Goal: Task Accomplishment & Management: Manage account settings

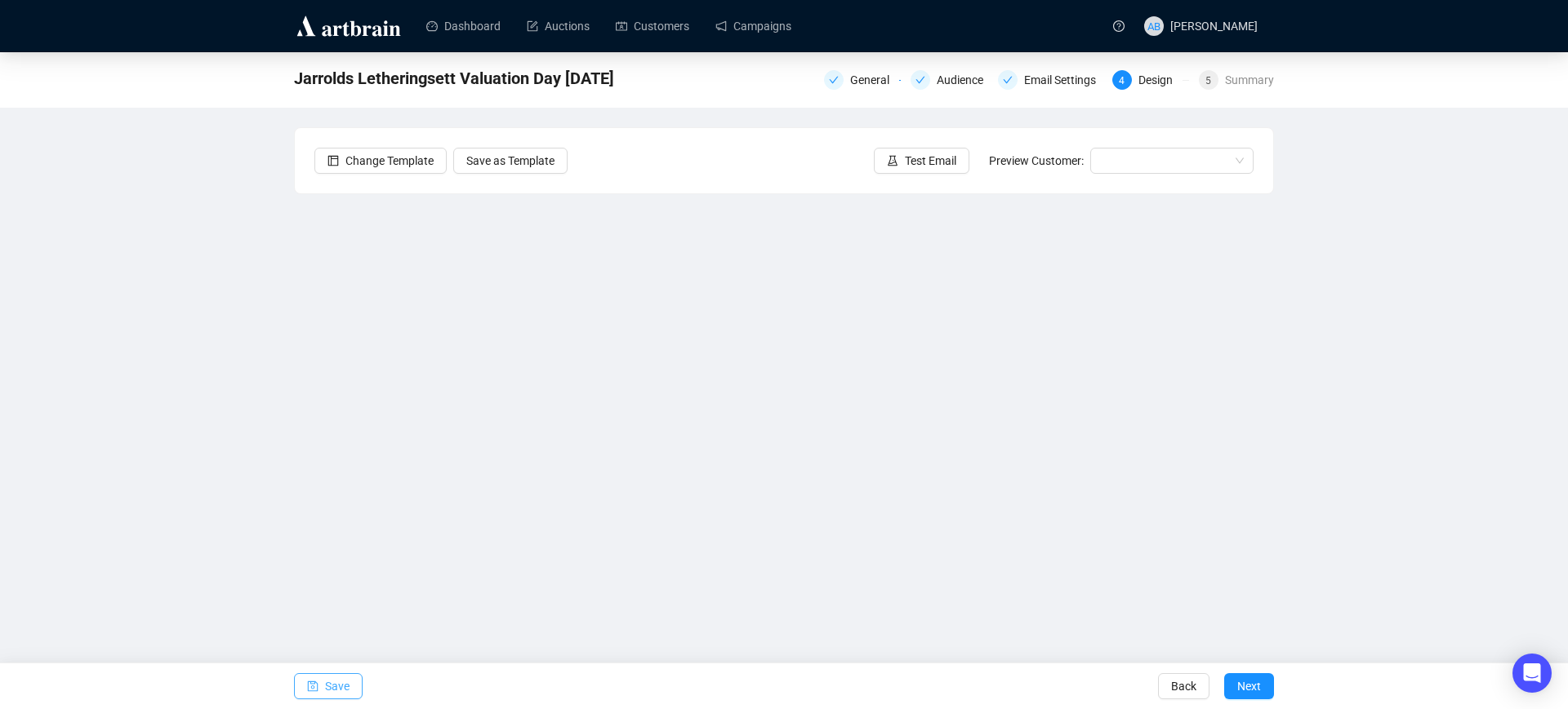
click at [347, 688] on span "Save" at bounding box center [337, 686] width 24 height 45
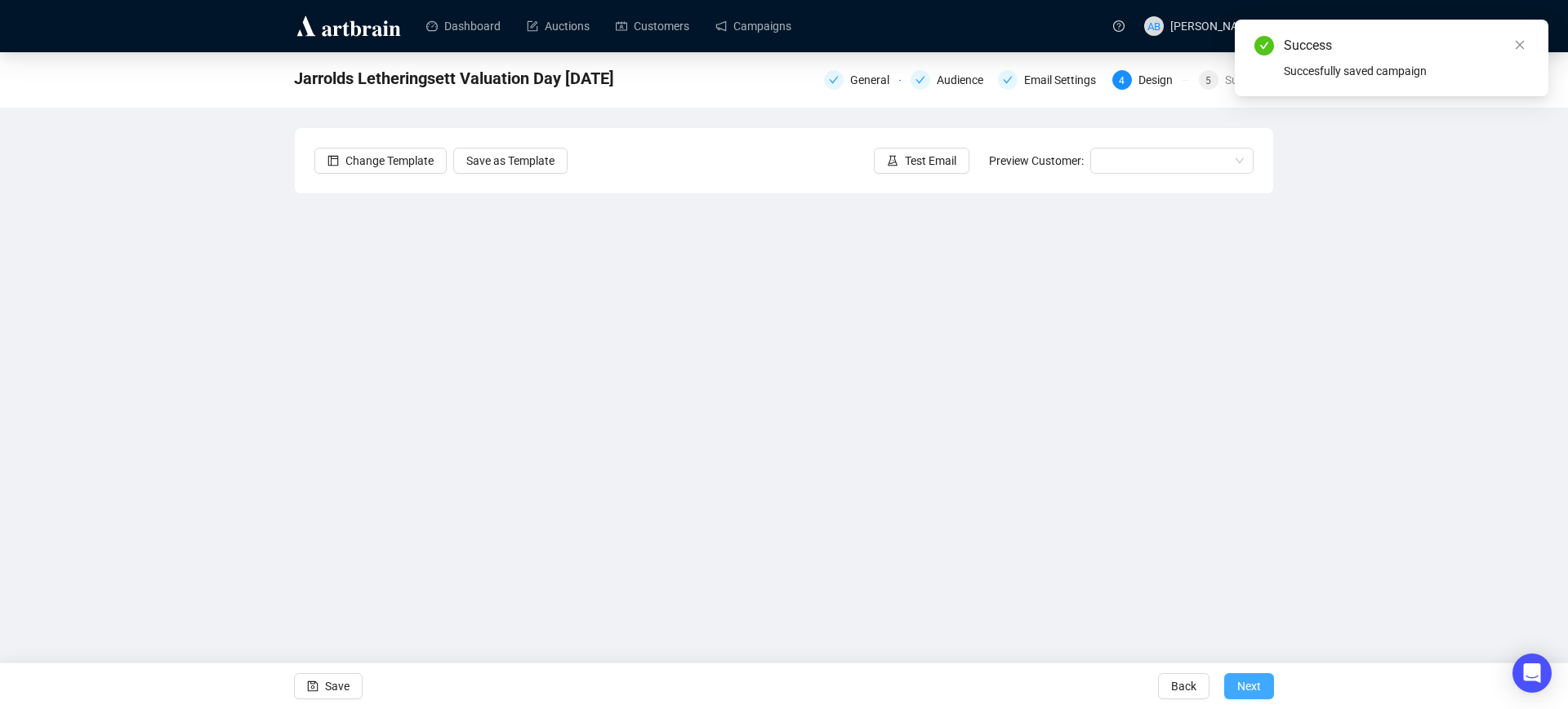
click at [1234, 681] on button "Next" at bounding box center [1249, 687] width 50 height 26
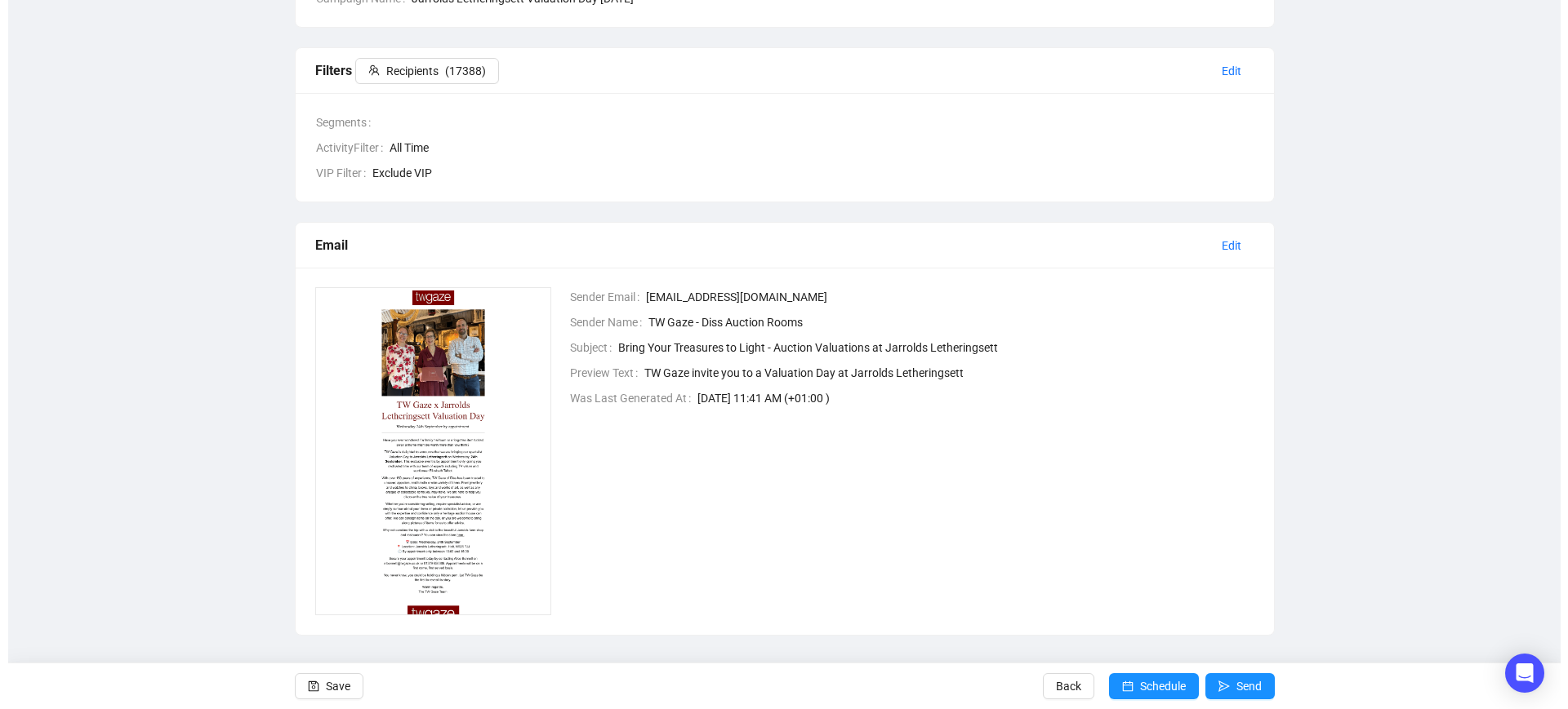
scroll to position [213, 0]
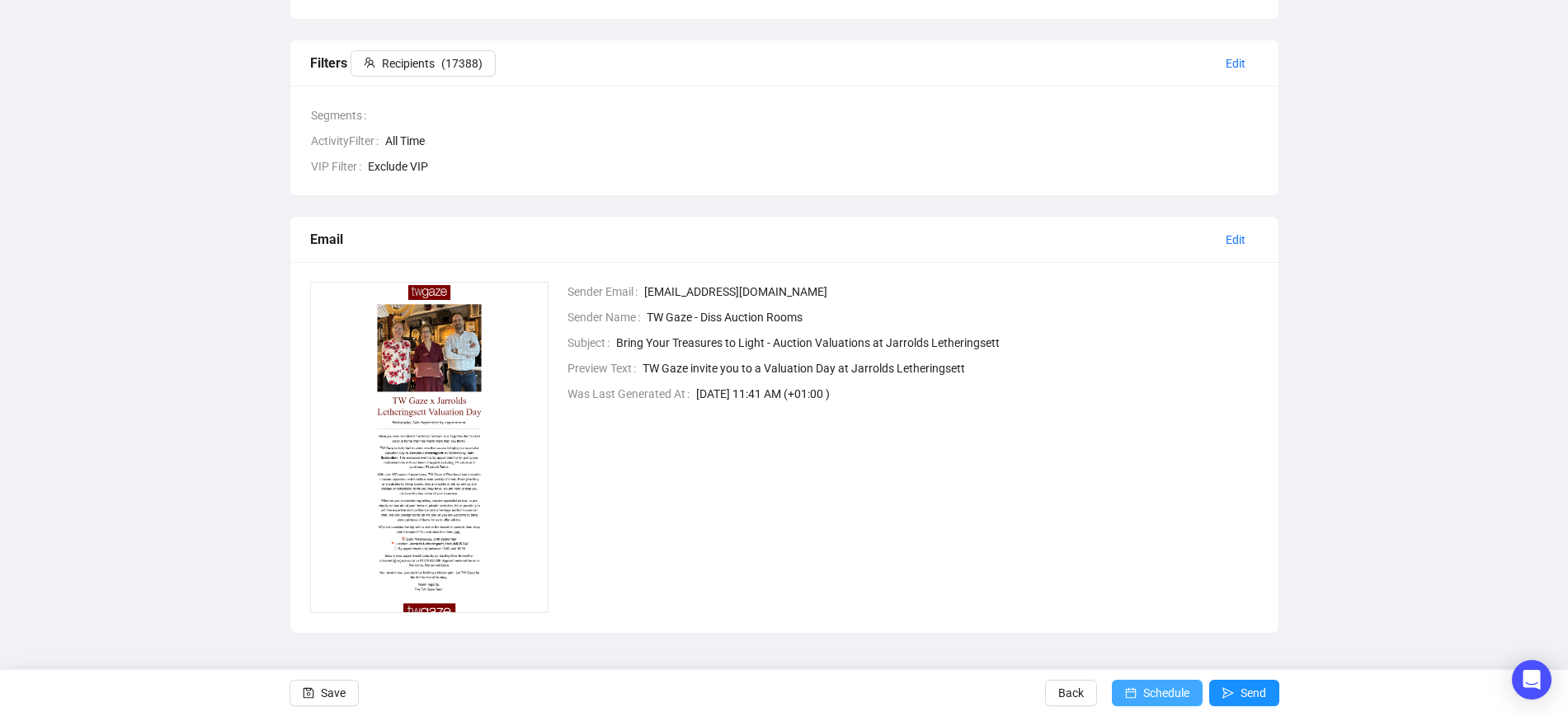
click at [1174, 690] on span "Schedule" at bounding box center [1165, 693] width 46 height 46
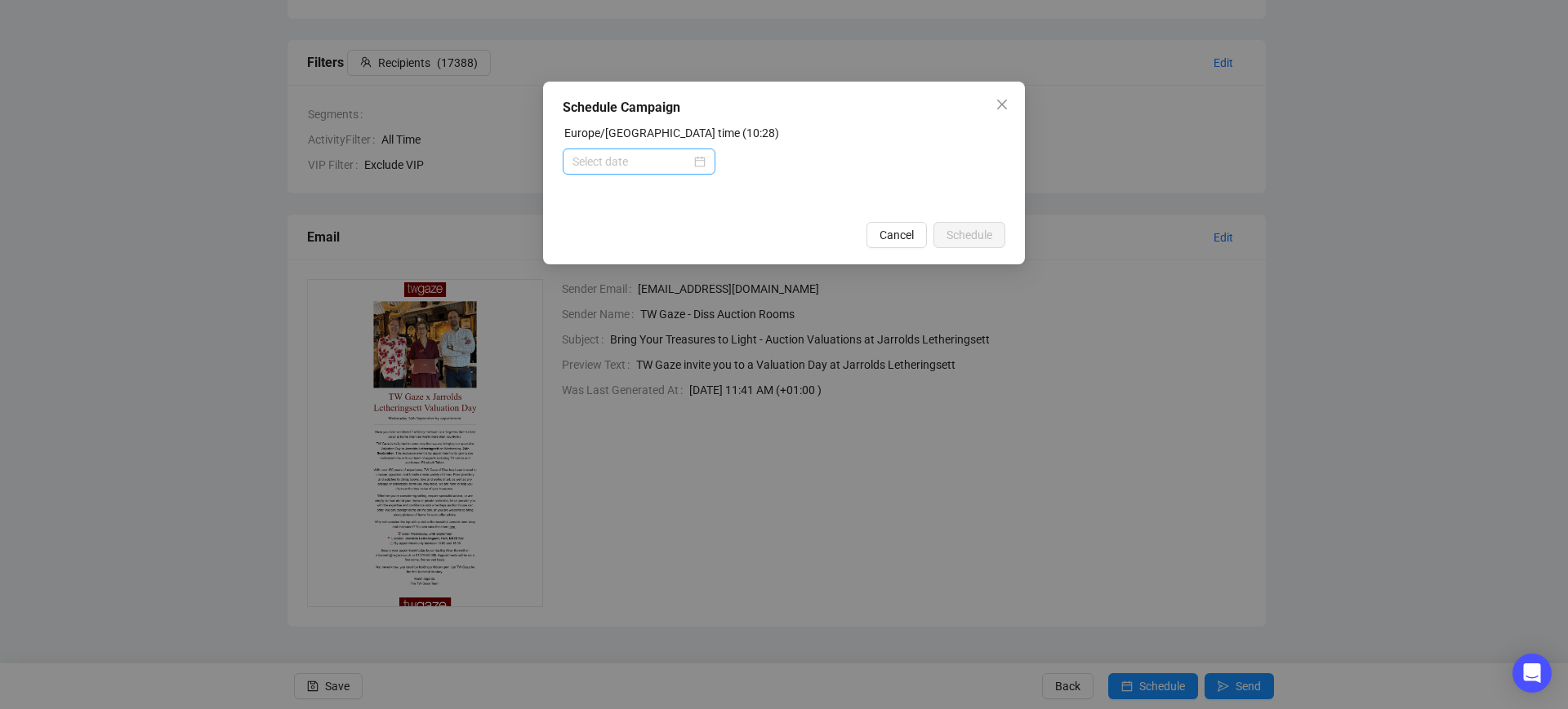
click at [700, 160] on div at bounding box center [639, 161] width 133 height 18
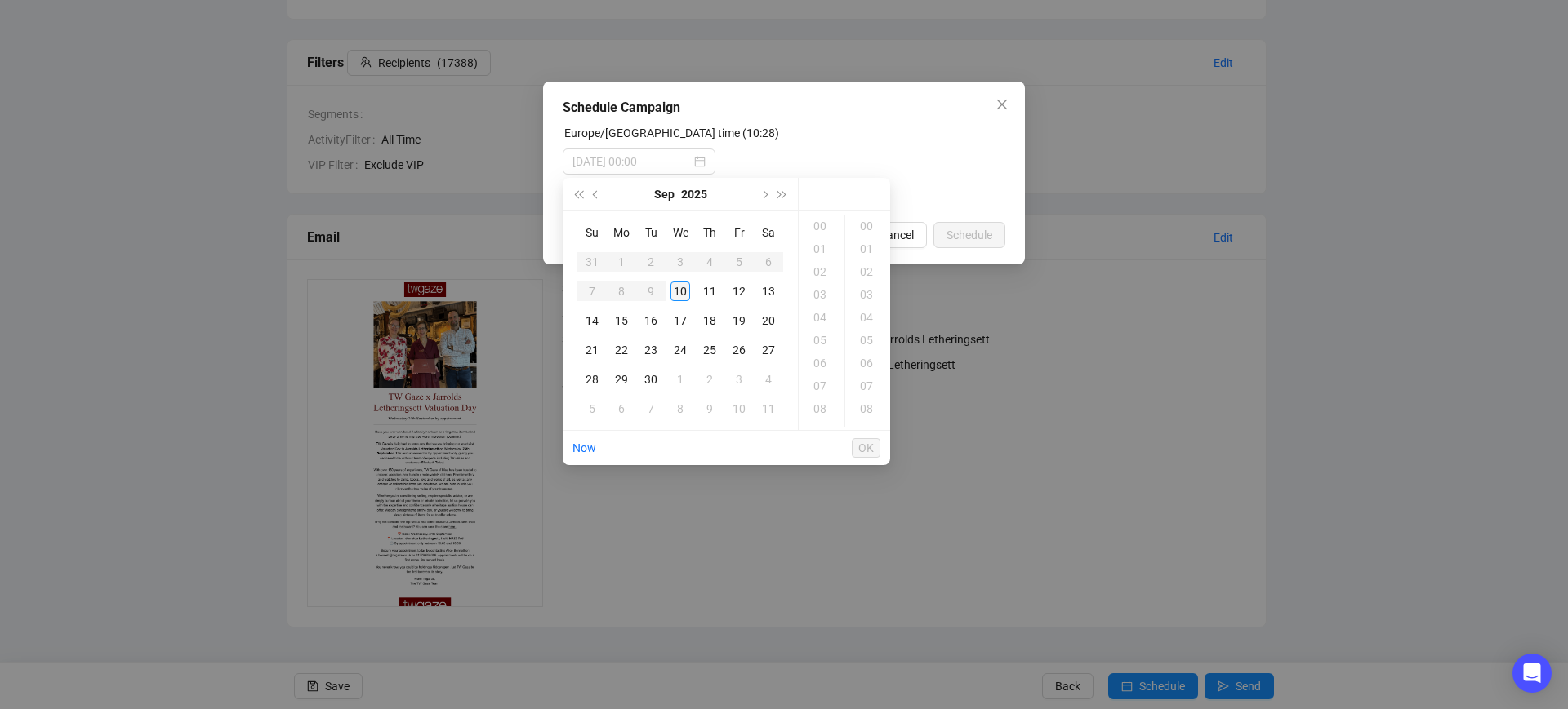
click at [681, 296] on div "10" at bounding box center [680, 291] width 19 height 19
click at [824, 248] on div "11" at bounding box center [821, 249] width 39 height 23
click at [870, 363] on div "06" at bounding box center [868, 363] width 39 height 23
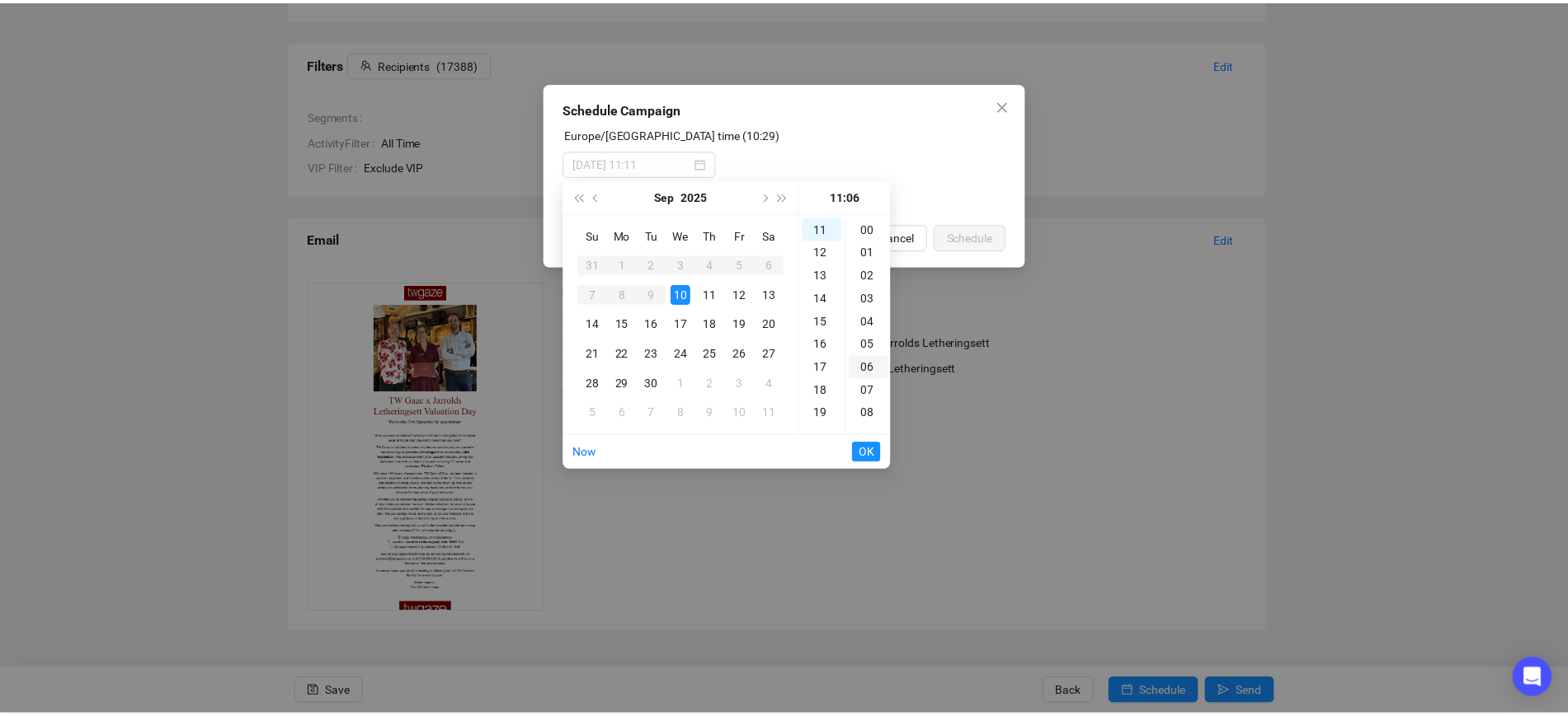
scroll to position [138, 0]
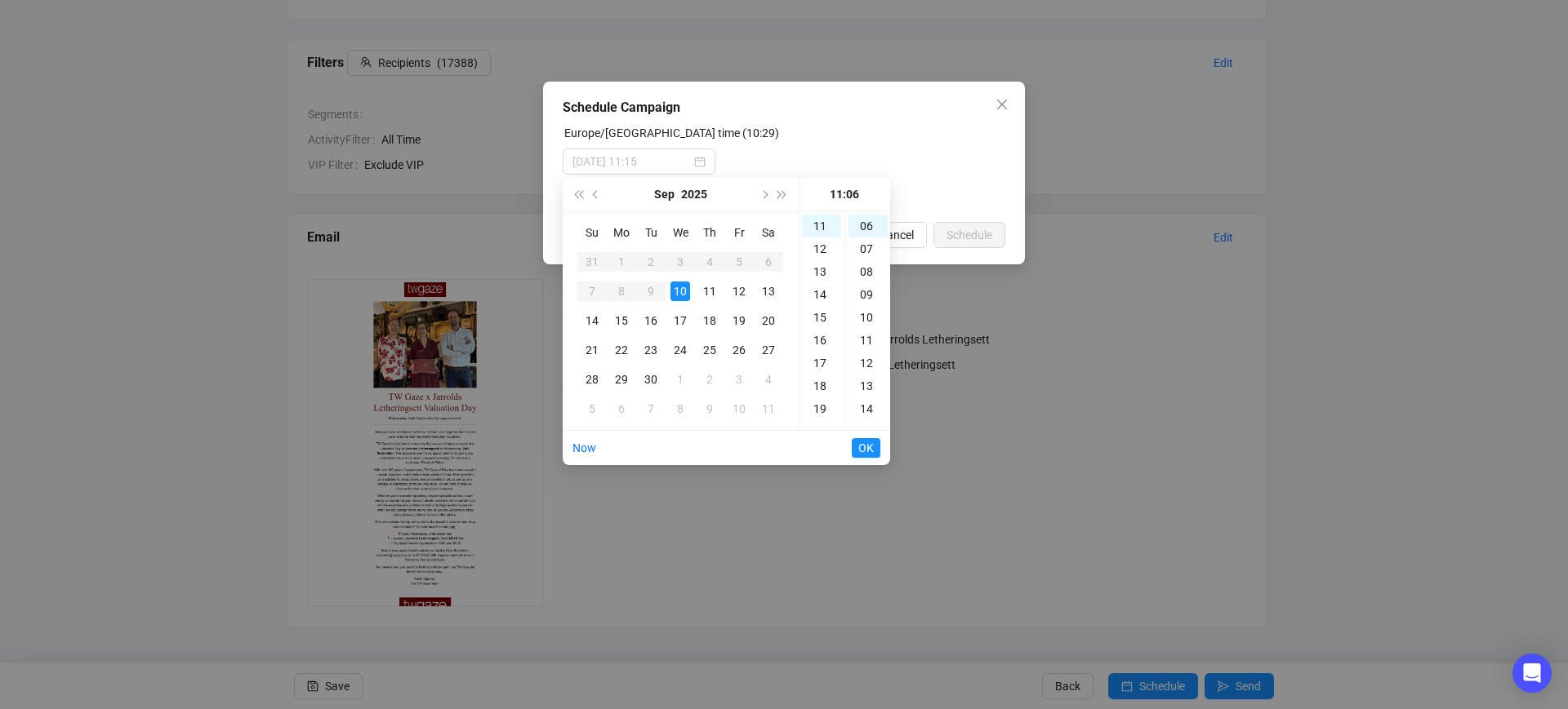
type input "2025-09-10 11:06"
click at [864, 450] on span "OK" at bounding box center [865, 448] width 16 height 31
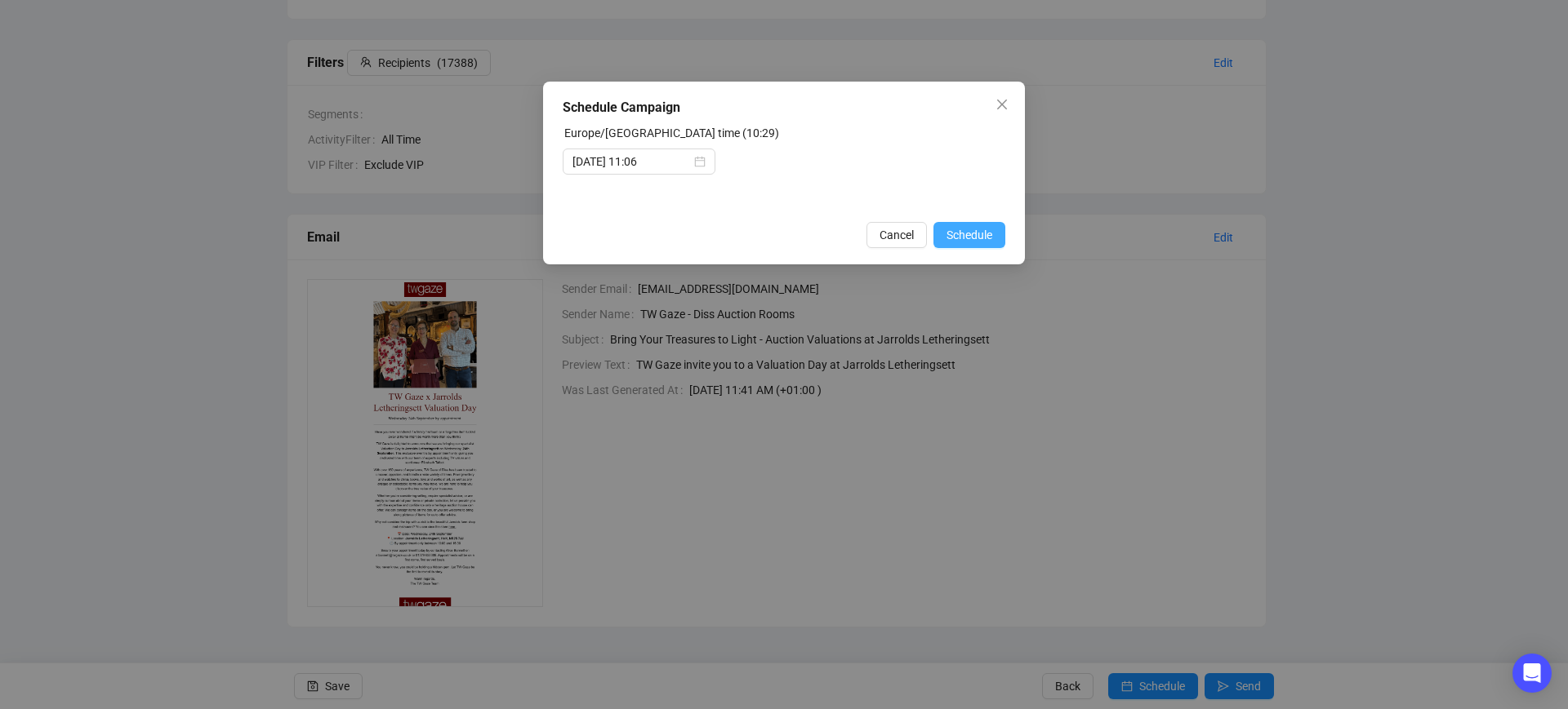
click at [948, 227] on span "Schedule" at bounding box center [969, 235] width 45 height 18
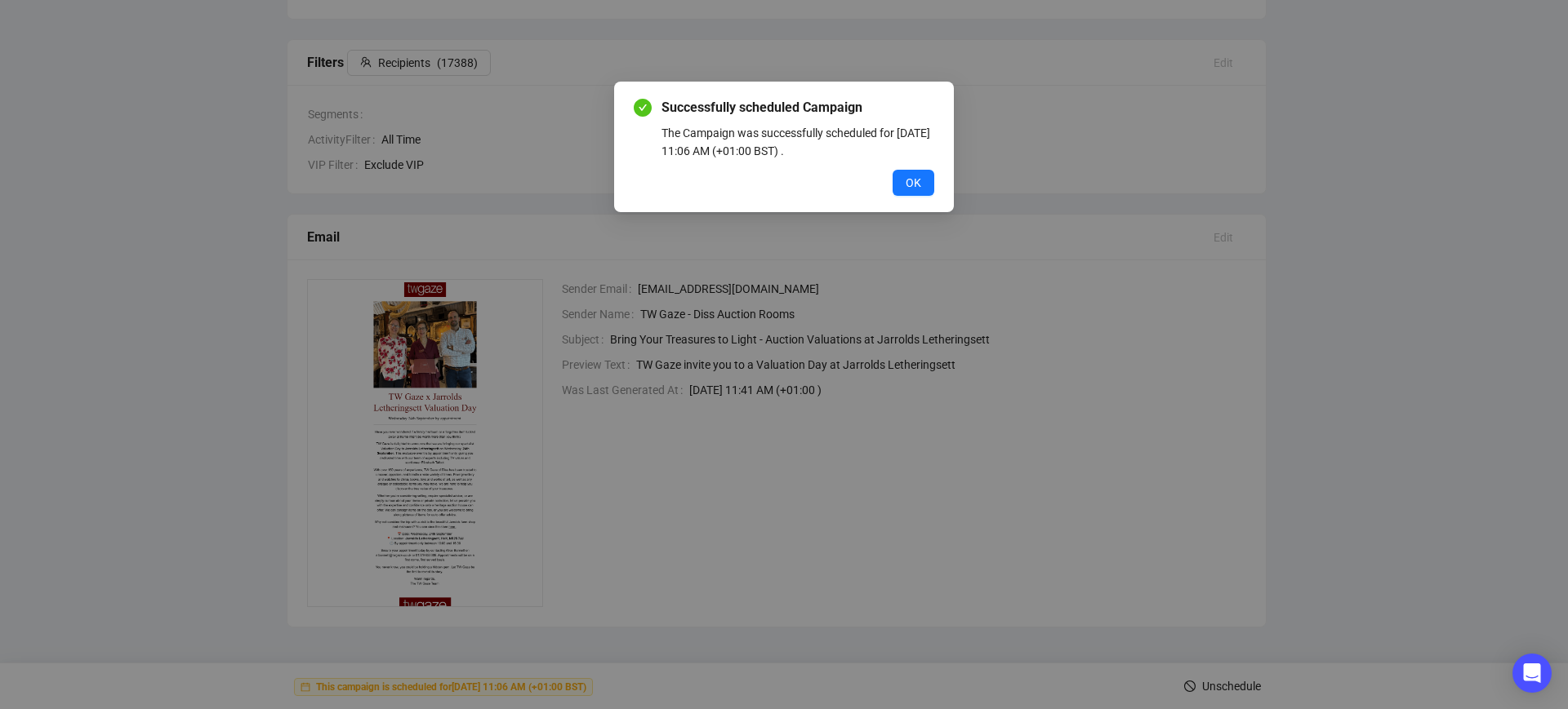
click at [904, 185] on button "OK" at bounding box center [913, 183] width 42 height 26
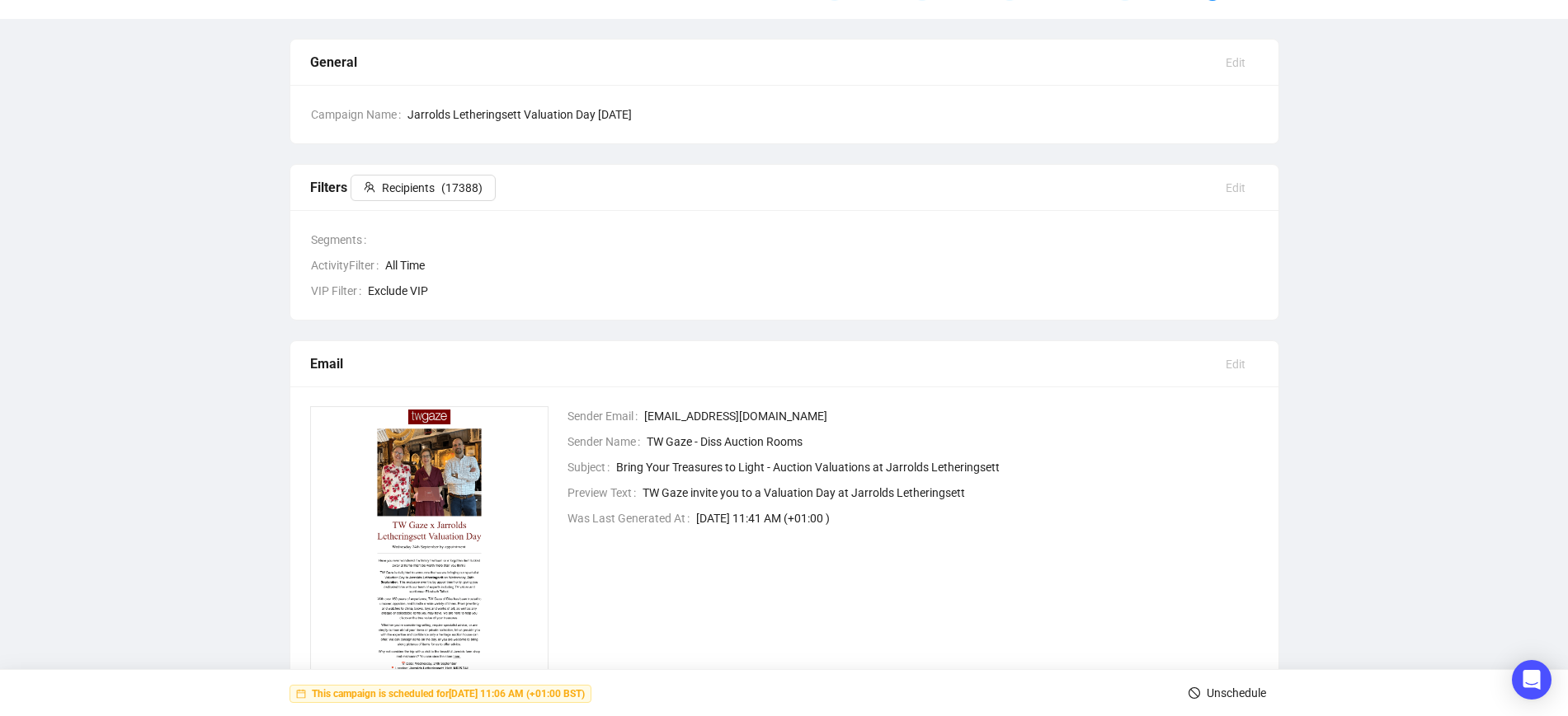
scroll to position [0, 0]
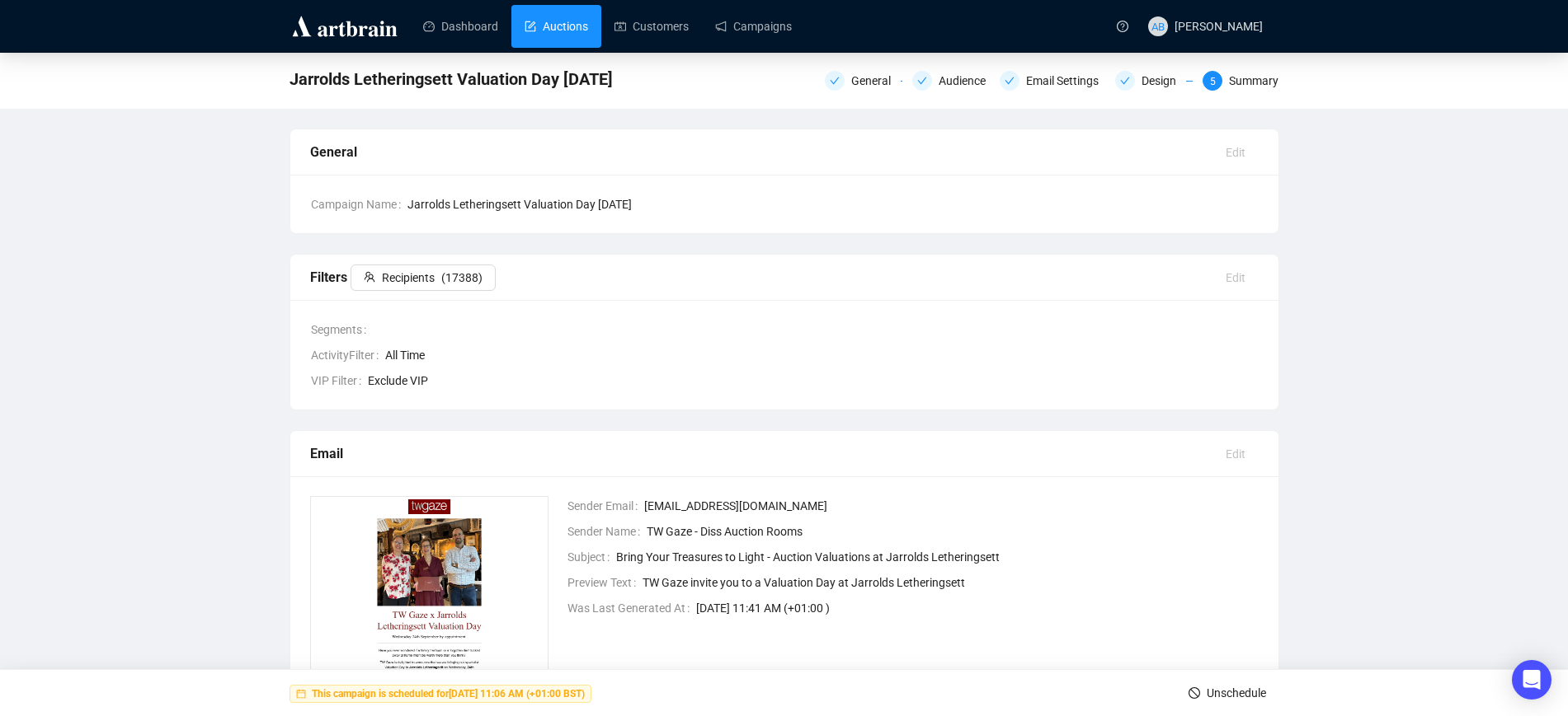
click at [532, 24] on link "Auctions" at bounding box center [557, 26] width 64 height 43
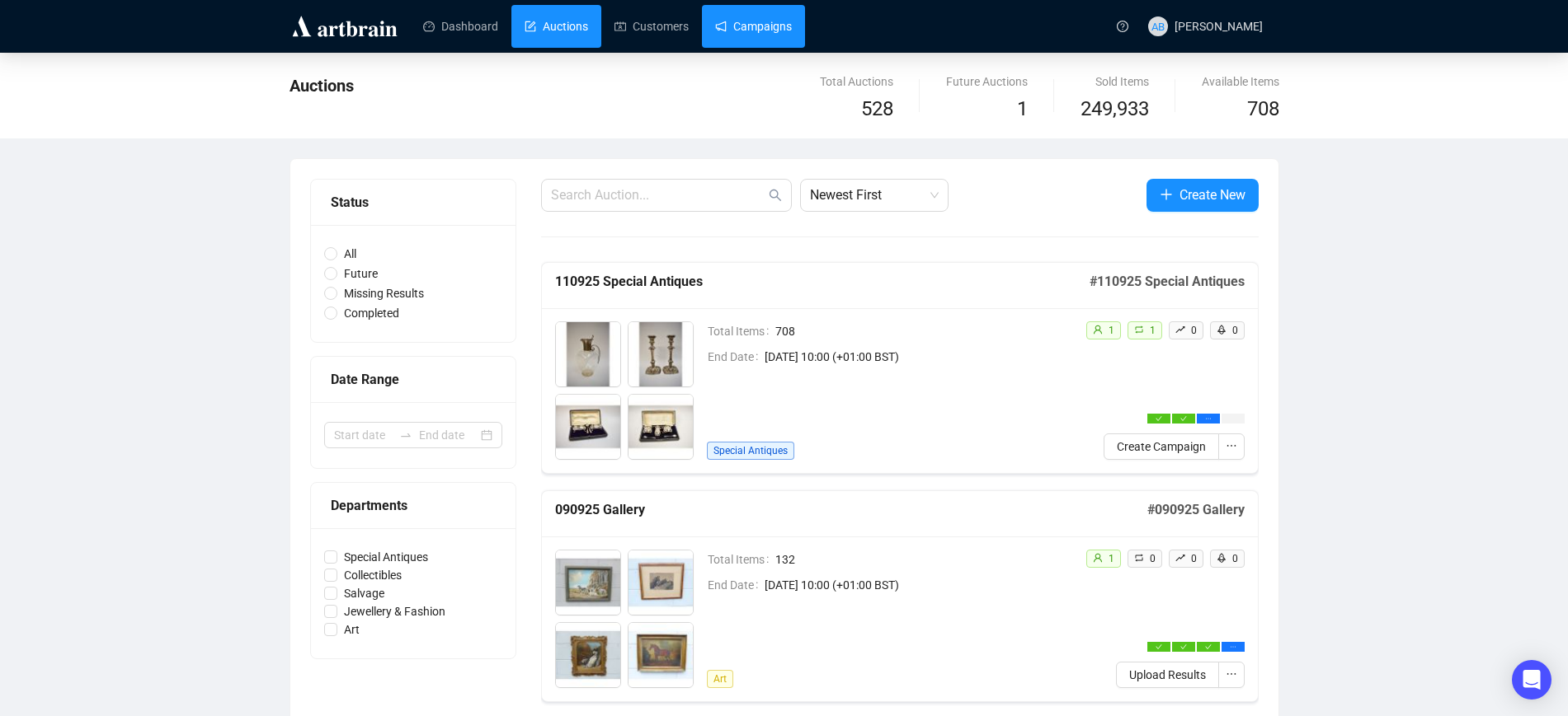
click at [727, 34] on link "Campaigns" at bounding box center [754, 26] width 77 height 43
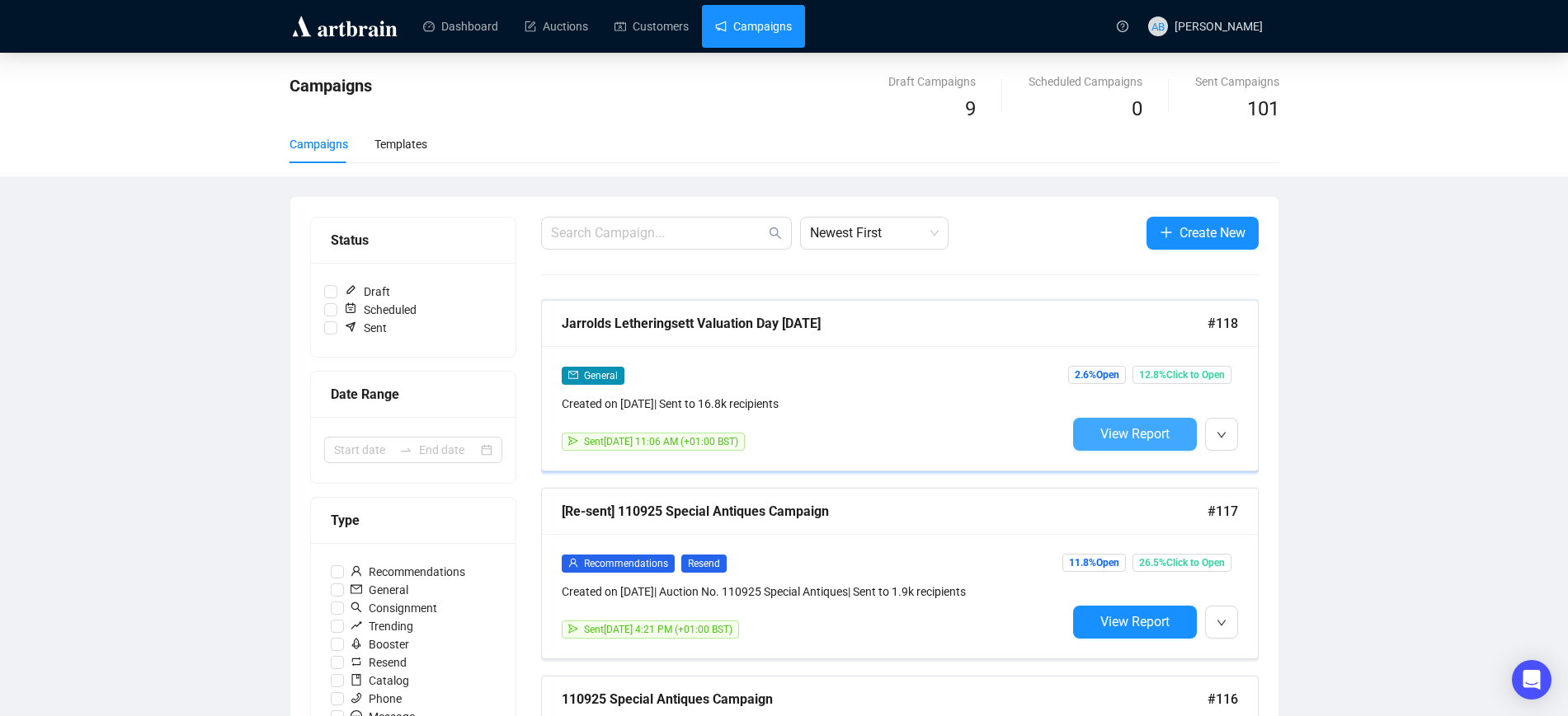
click at [1095, 425] on button "View Report" at bounding box center [1135, 434] width 123 height 33
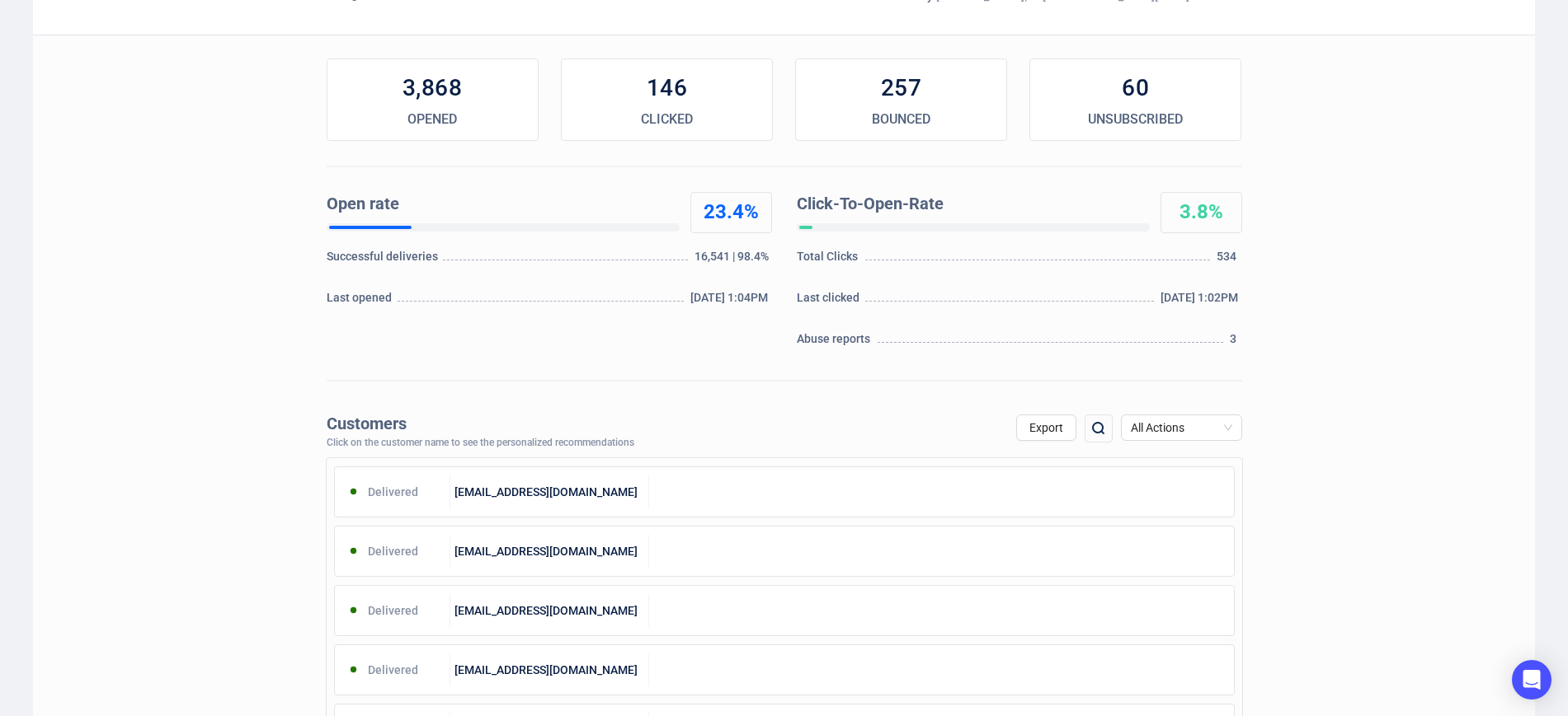
scroll to position [206, 0]
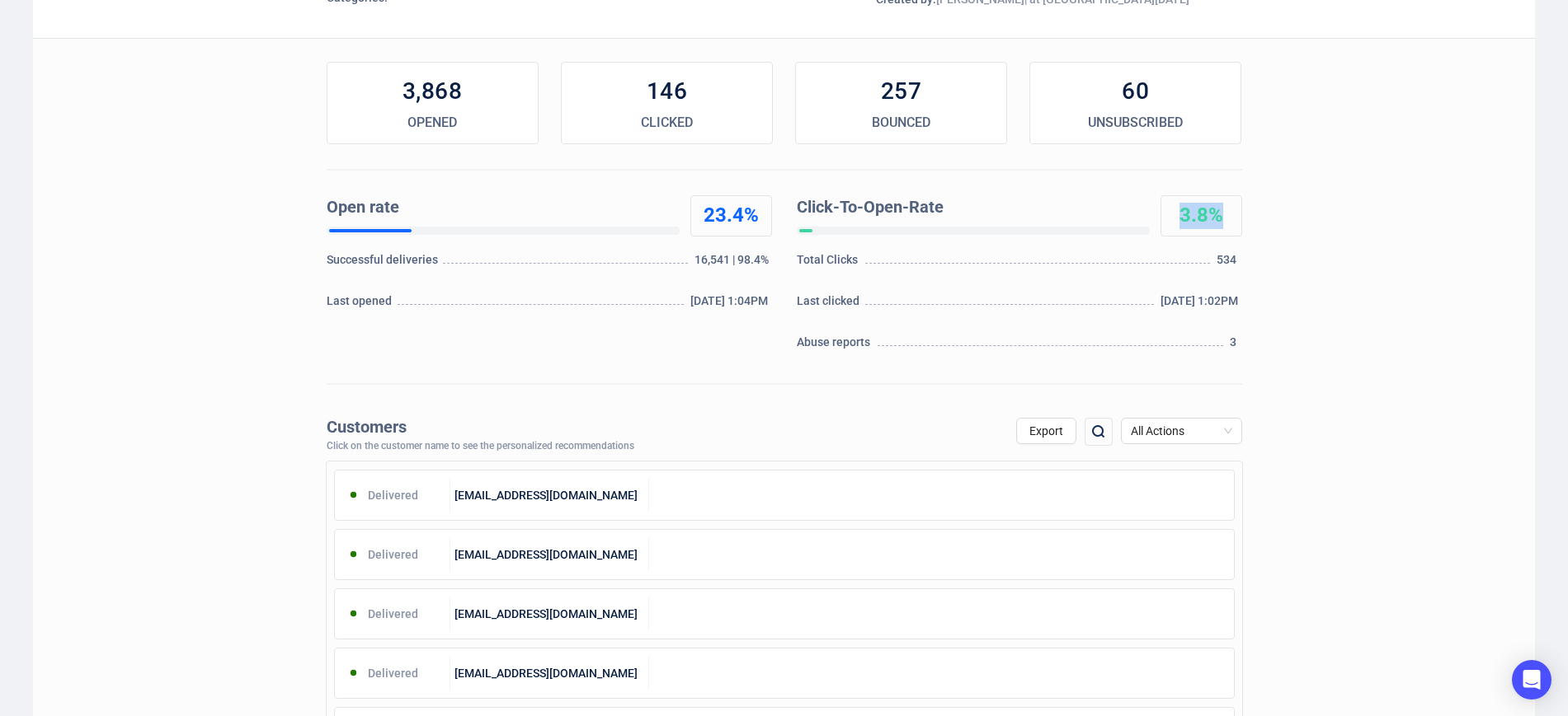
drag, startPoint x: 1231, startPoint y: 215, endPoint x: 1181, endPoint y: 212, distance: 50.1
click at [1181, 212] on div "3.8%" at bounding box center [1201, 216] width 80 height 26
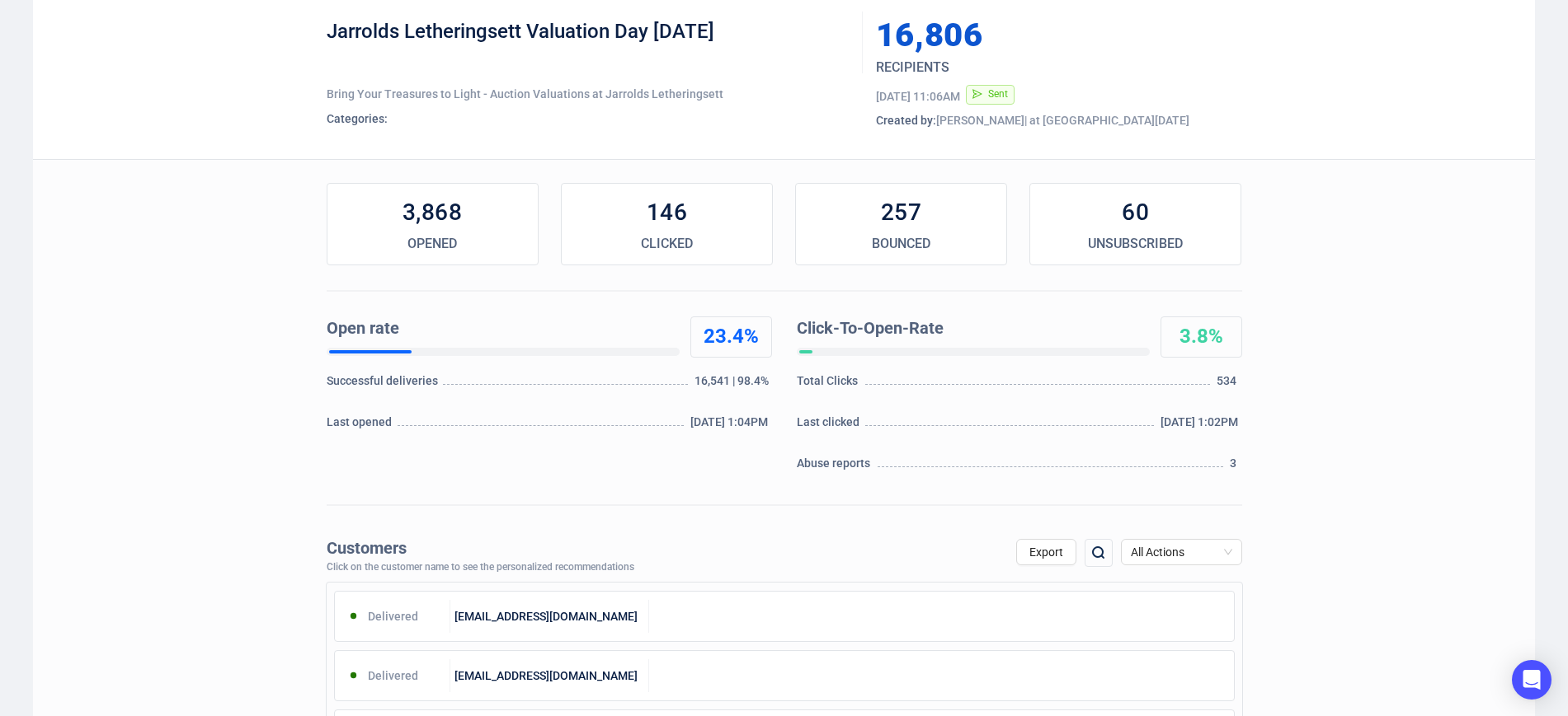
scroll to position [103, 0]
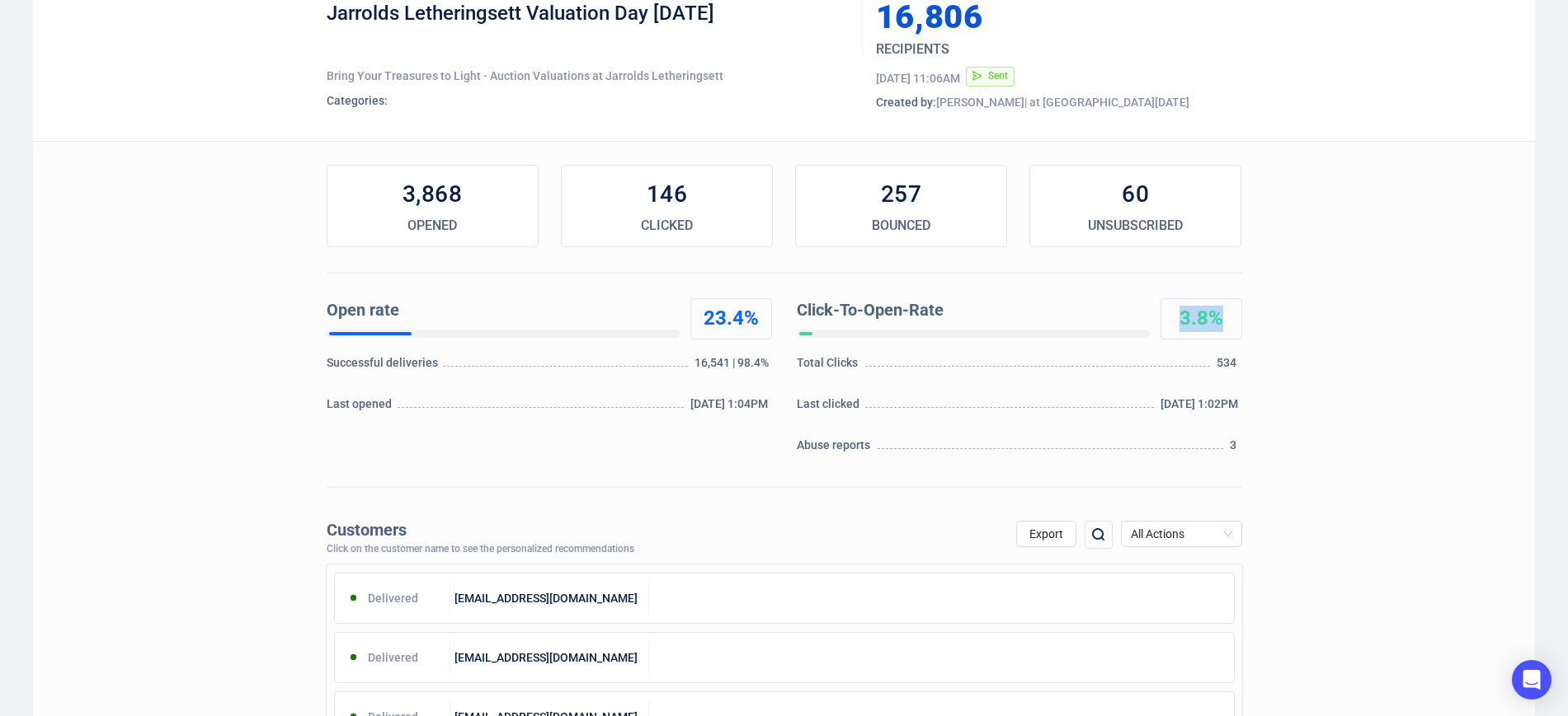
drag, startPoint x: 1227, startPoint y: 325, endPoint x: 1179, endPoint y: 307, distance: 51.3
click at [1179, 307] on div "3.8%" at bounding box center [1201, 319] width 80 height 26
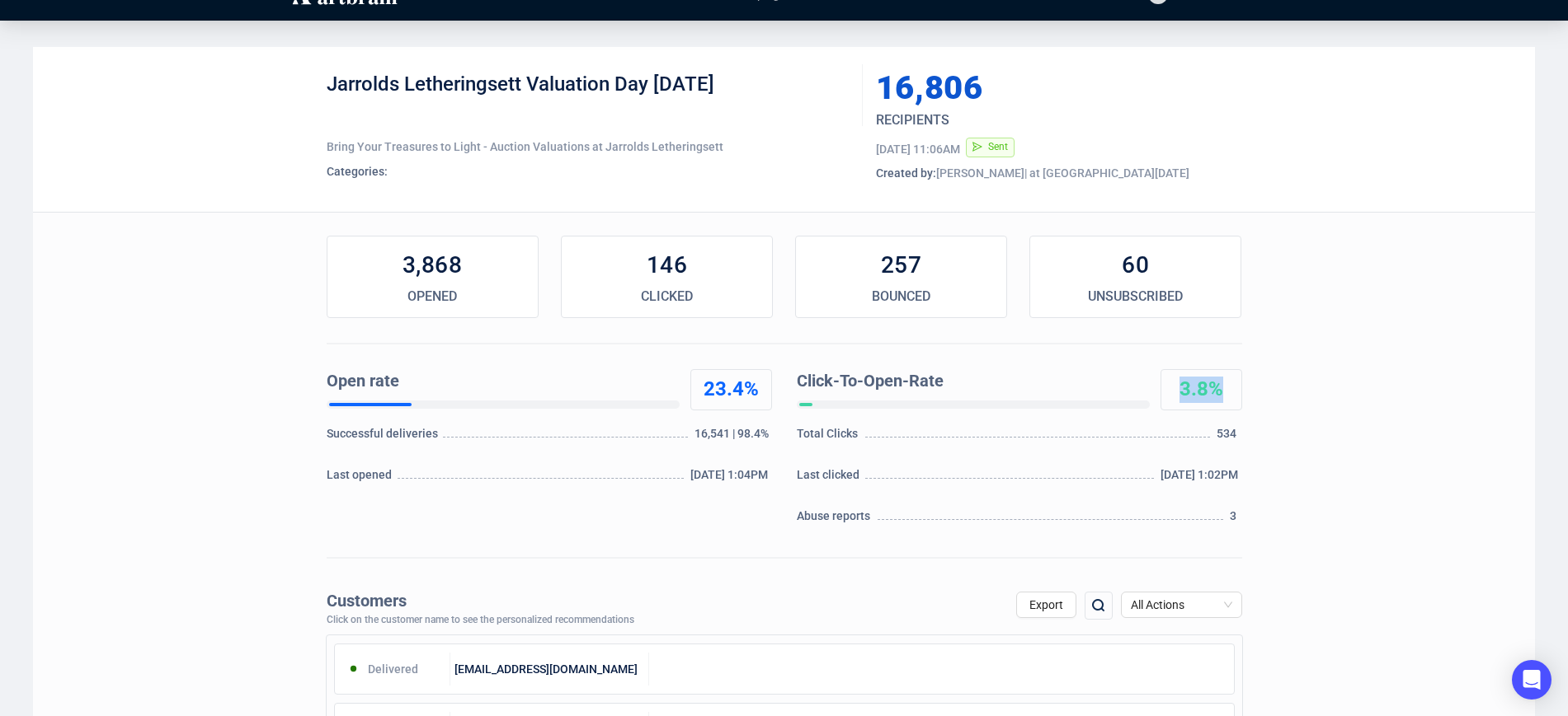
scroll to position [0, 0]
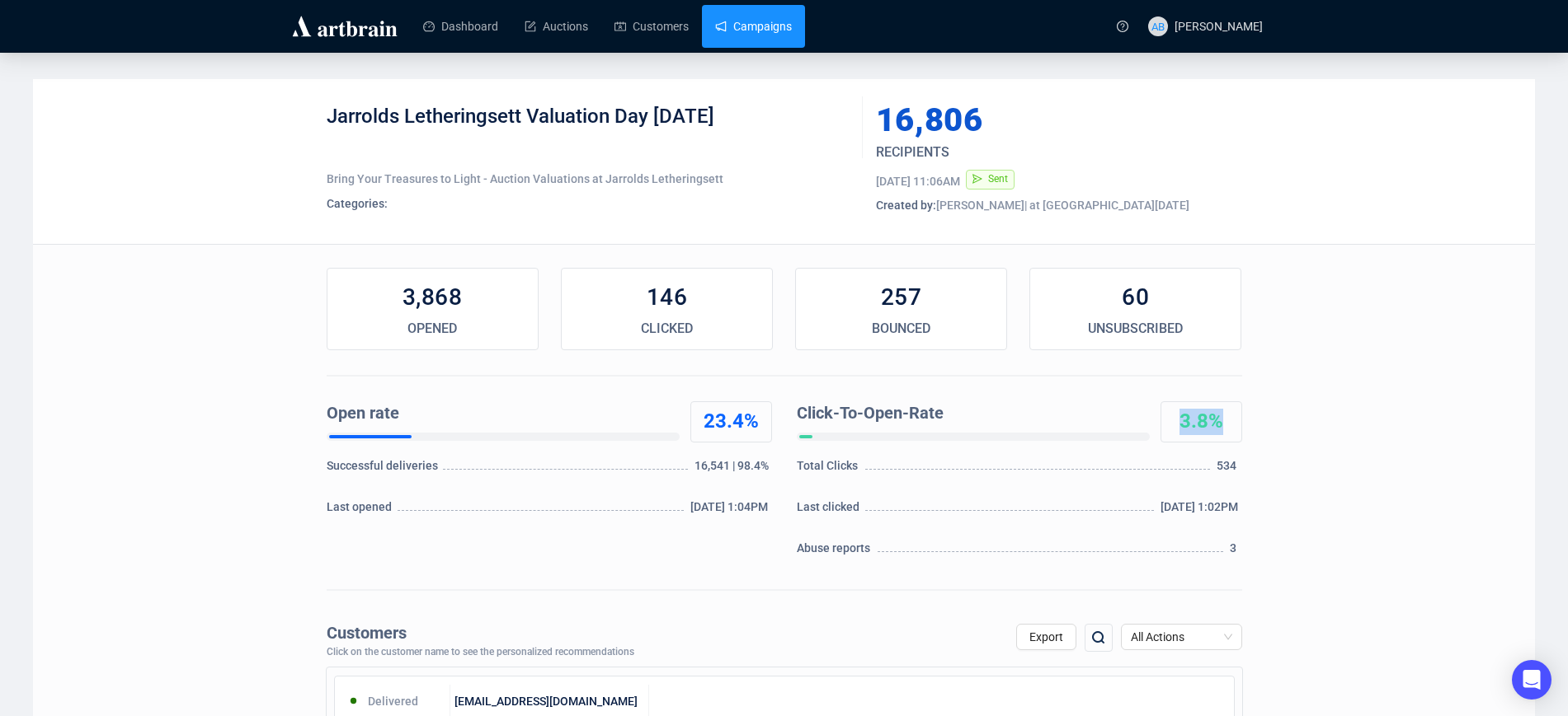
click at [752, 32] on link "Campaigns" at bounding box center [754, 26] width 77 height 43
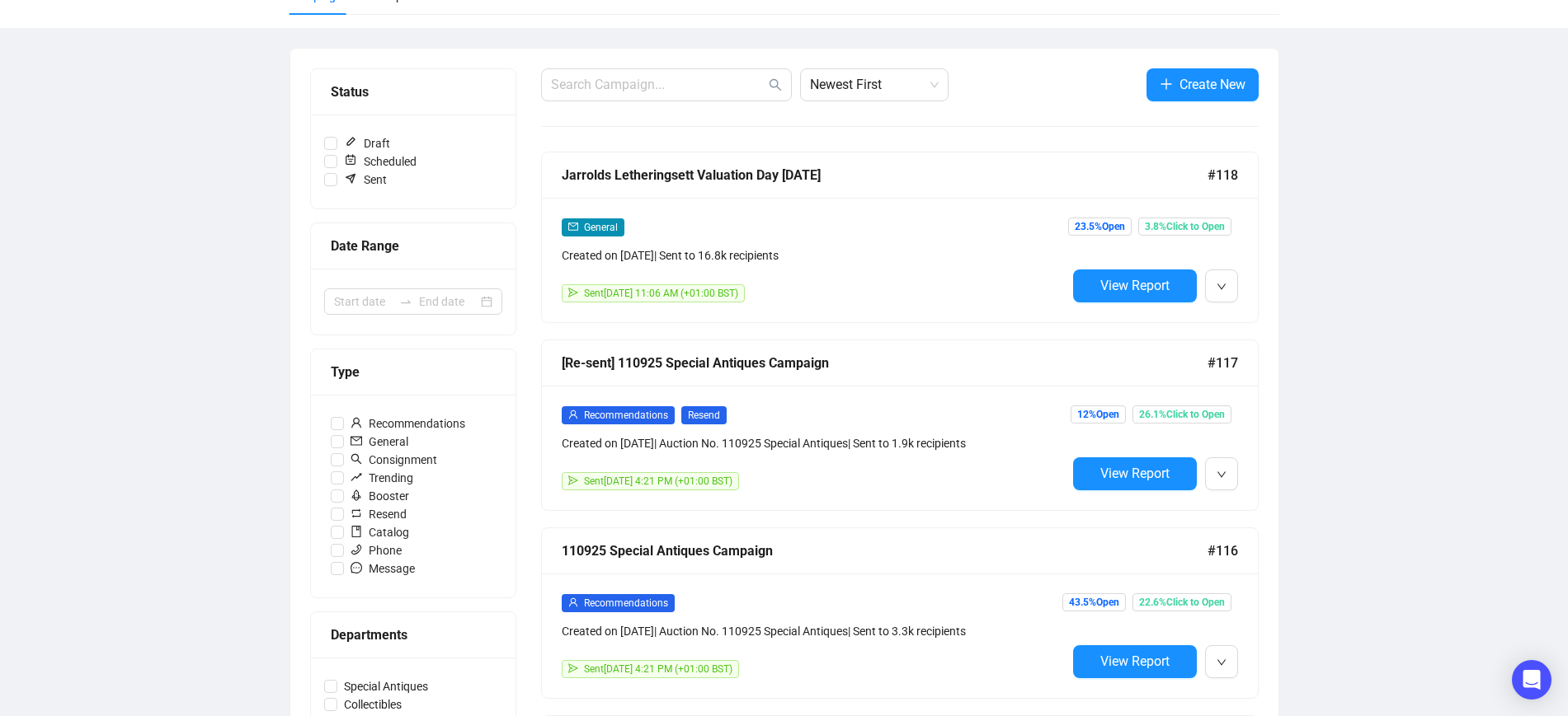
scroll to position [309, 0]
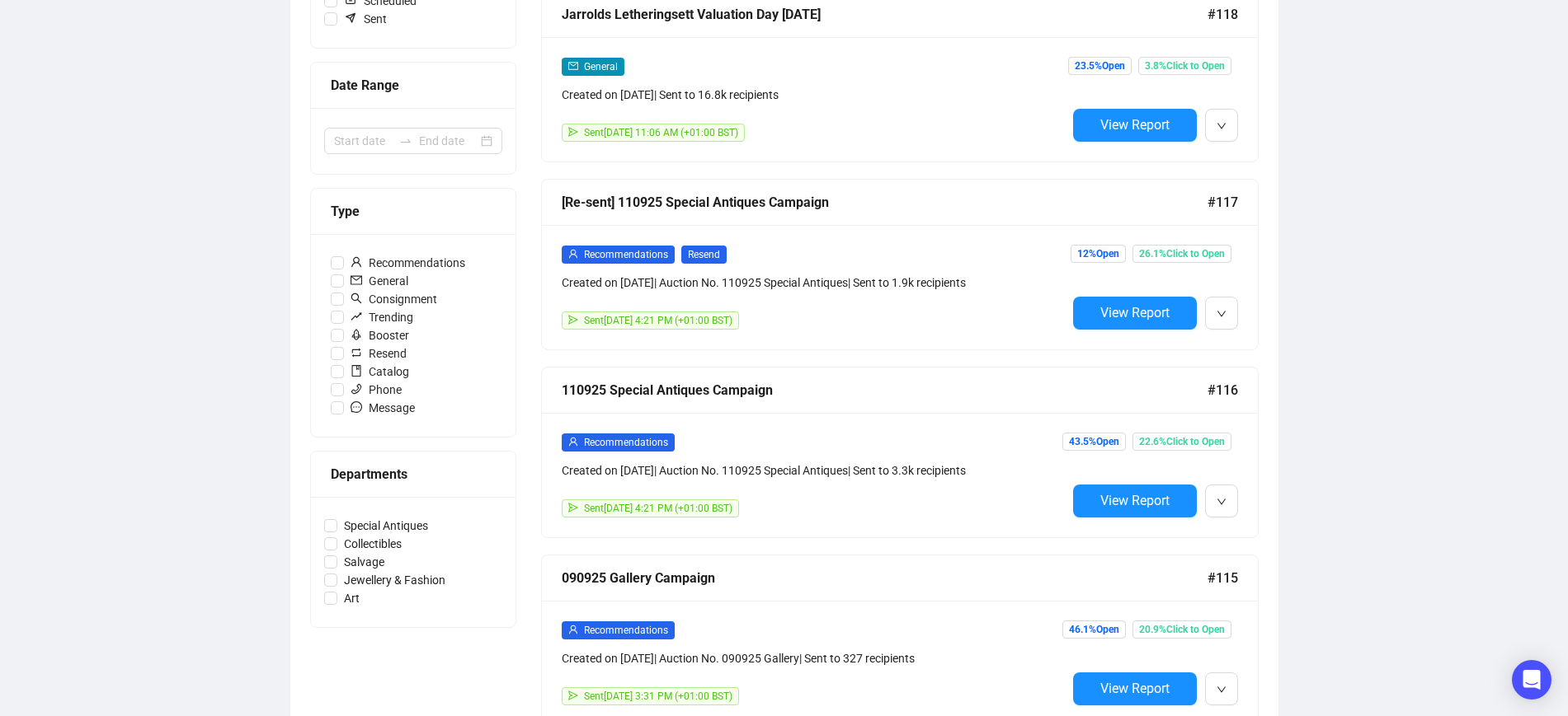
click at [884, 433] on div "Recommendations" at bounding box center [813, 442] width 504 height 19
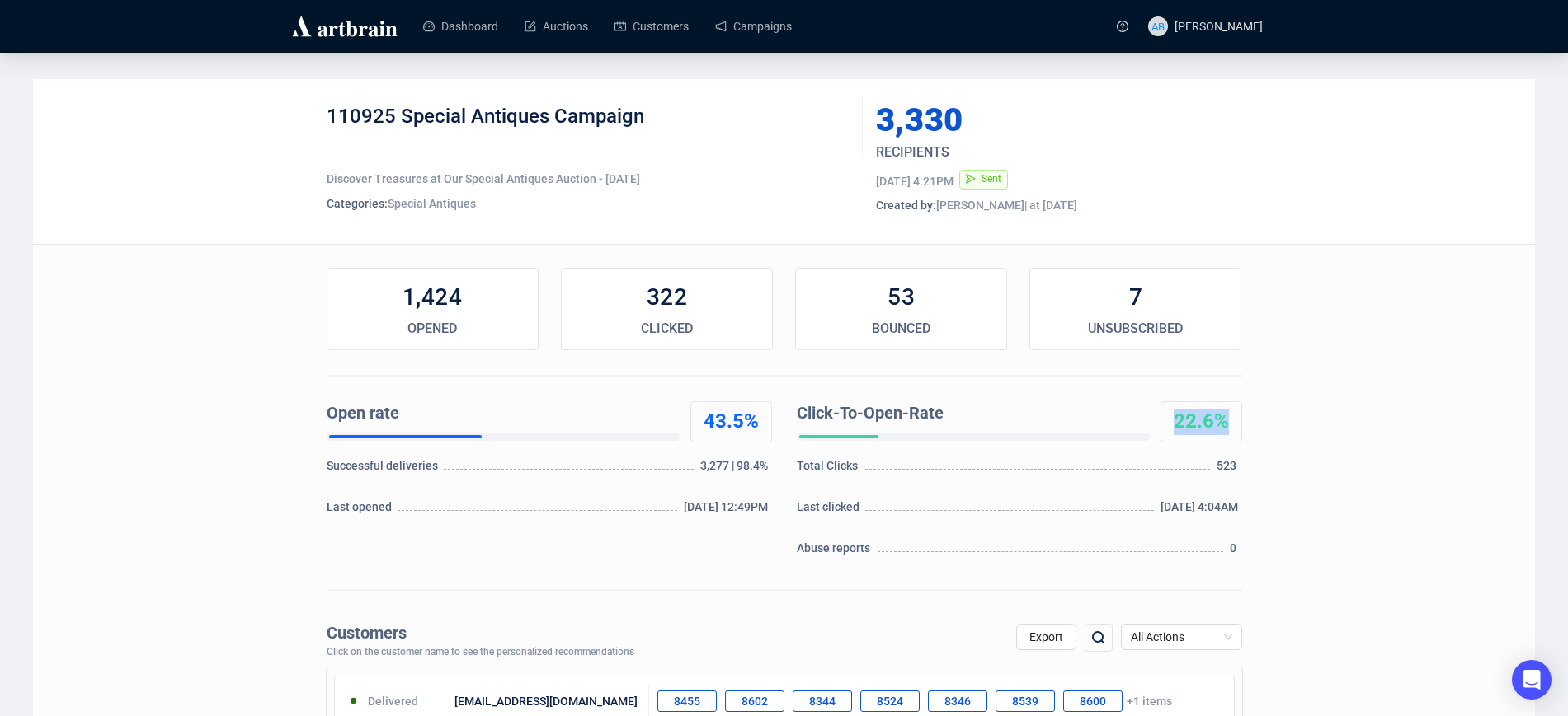
drag, startPoint x: 1231, startPoint y: 421, endPoint x: 1155, endPoint y: 420, distance: 76.0
click at [1155, 420] on div "Click-To-Open-Rate 22.6%" at bounding box center [1019, 421] width 445 height 39
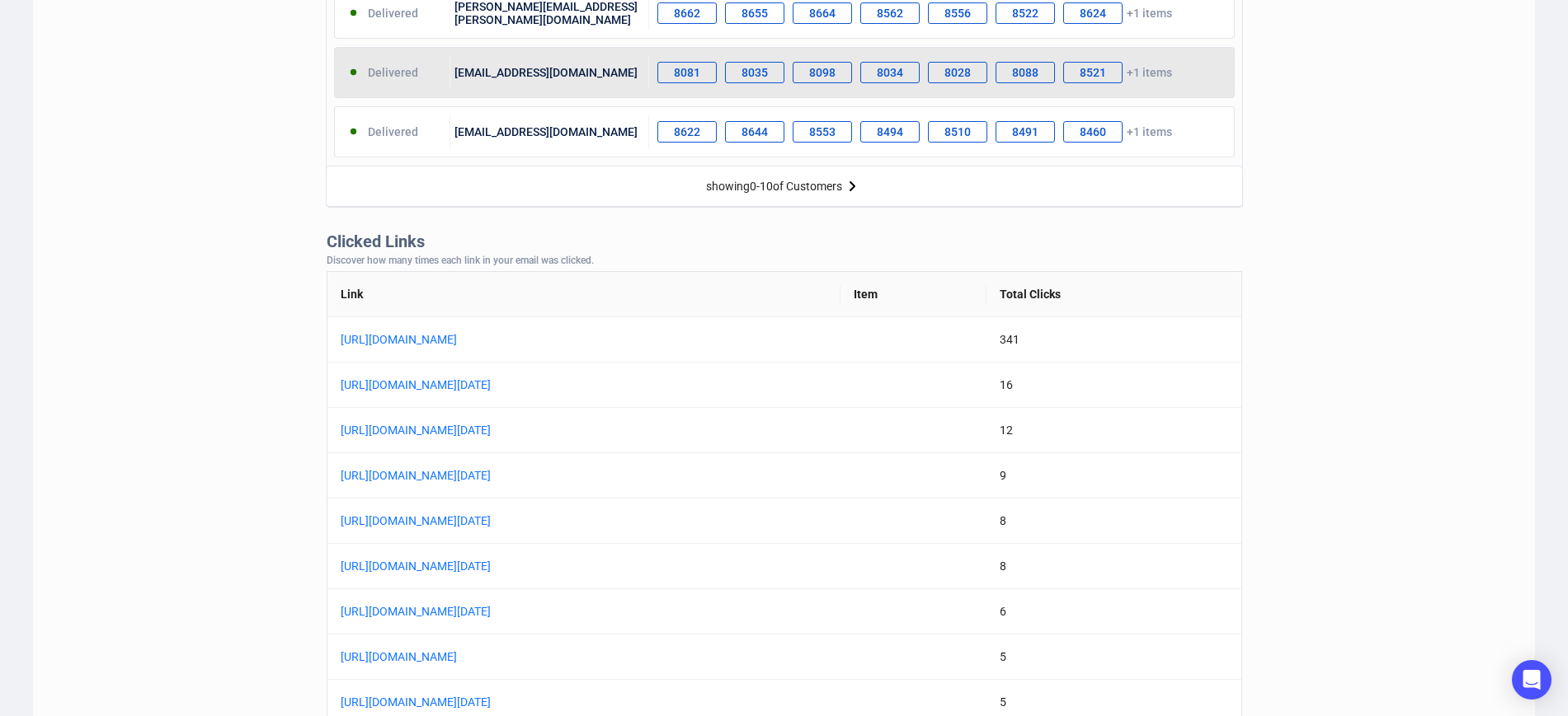
scroll to position [1237, 0]
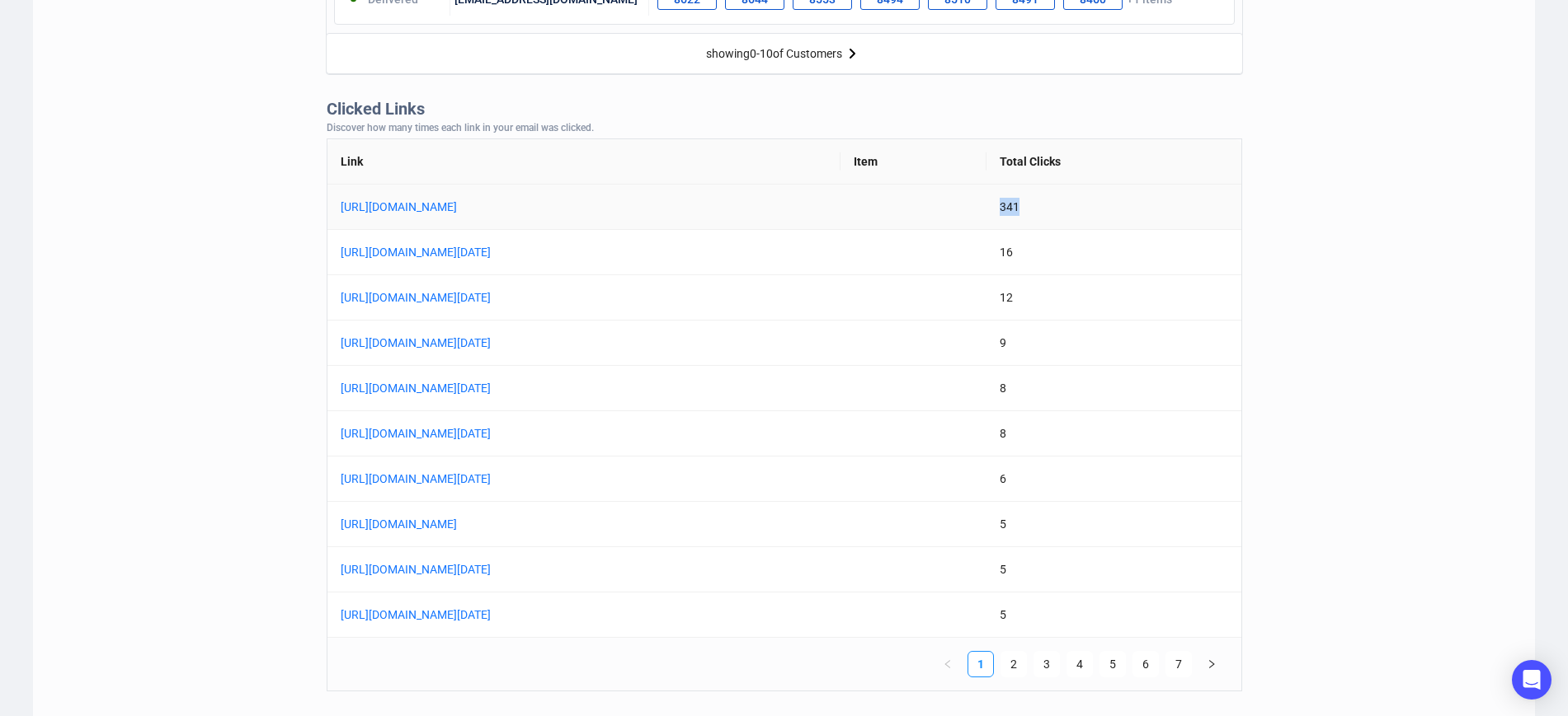
drag, startPoint x: 1144, startPoint y: 202, endPoint x: 1109, endPoint y: 210, distance: 35.9
click at [1109, 210] on td "341" at bounding box center [1113, 207] width 254 height 46
click at [1159, 219] on td "341" at bounding box center [1113, 207] width 254 height 46
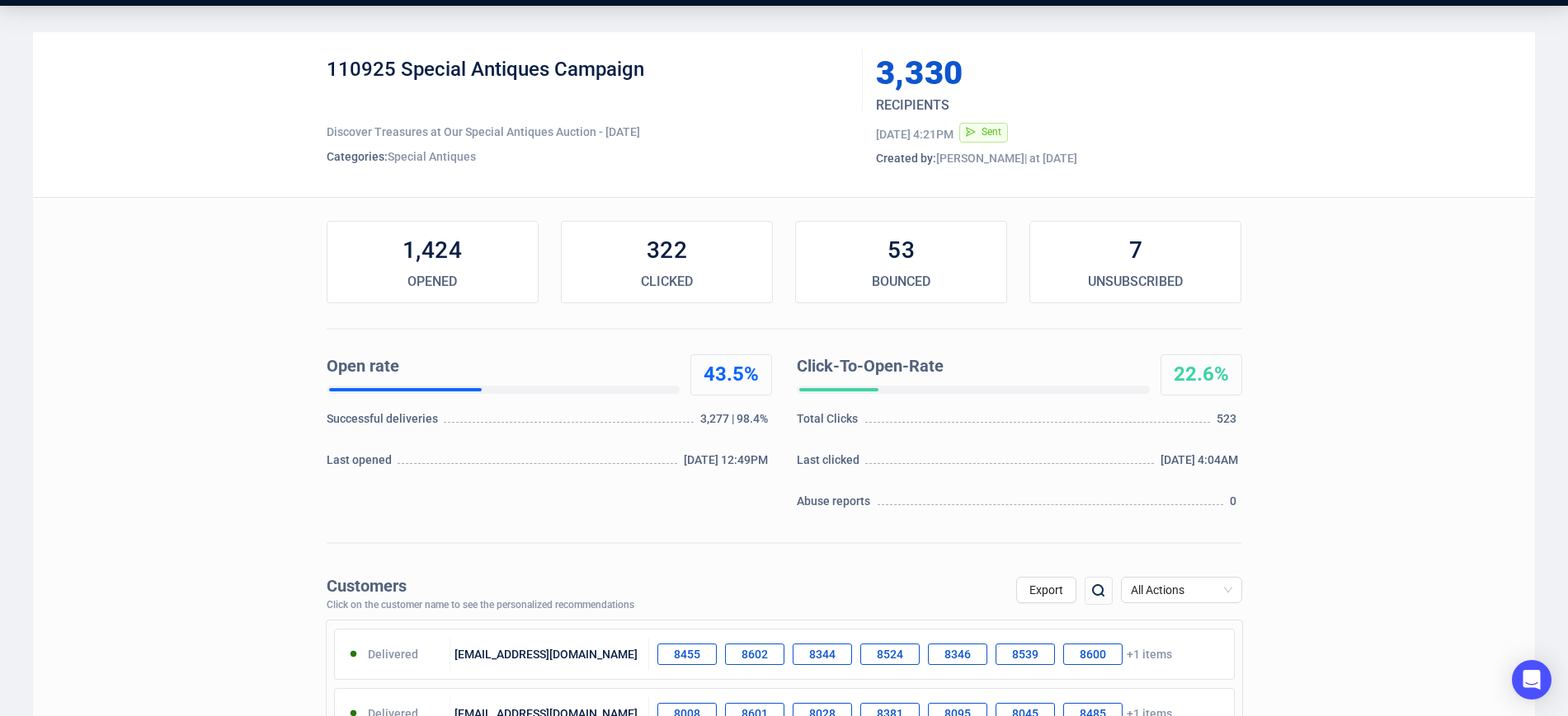
scroll to position [0, 0]
